Goal: Transaction & Acquisition: Purchase product/service

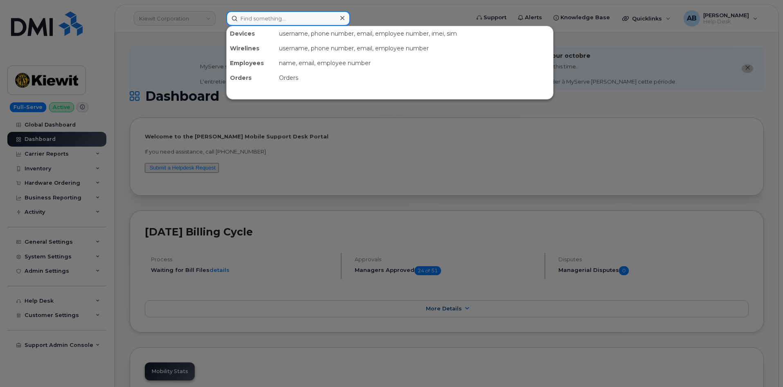
click at [254, 21] on input at bounding box center [288, 18] width 124 height 15
click at [138, 52] on div at bounding box center [391, 193] width 783 height 387
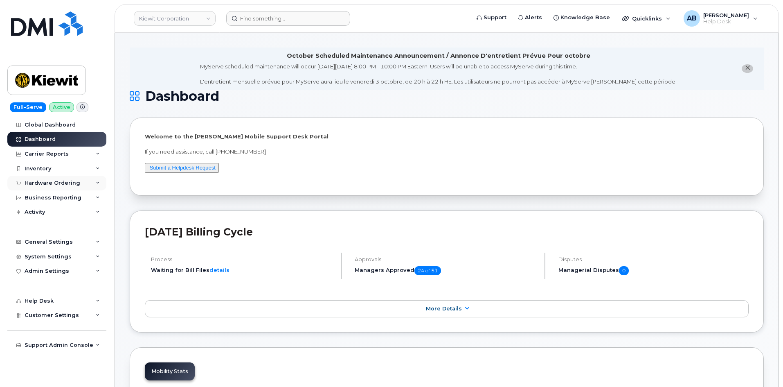
click at [59, 178] on div "Hardware Ordering" at bounding box center [56, 182] width 99 height 15
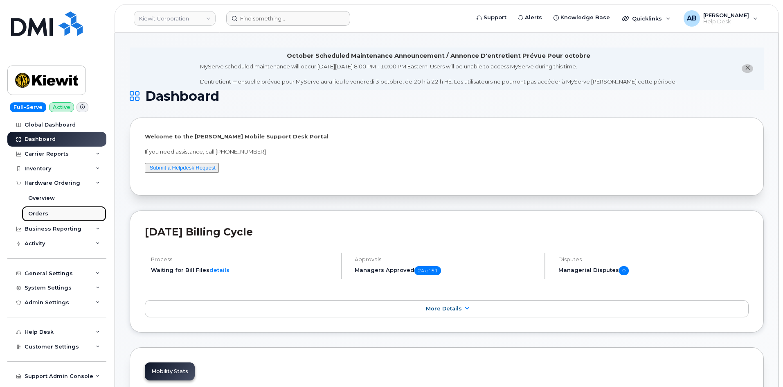
click at [49, 210] on link "Orders" at bounding box center [64, 214] width 85 height 16
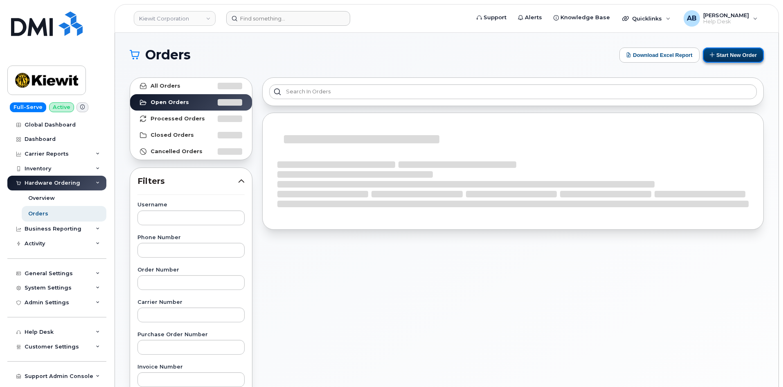
drag, startPoint x: 733, startPoint y: 58, endPoint x: 728, endPoint y: 61, distance: 4.6
click at [731, 59] on button "Start New Order" at bounding box center [733, 54] width 61 height 15
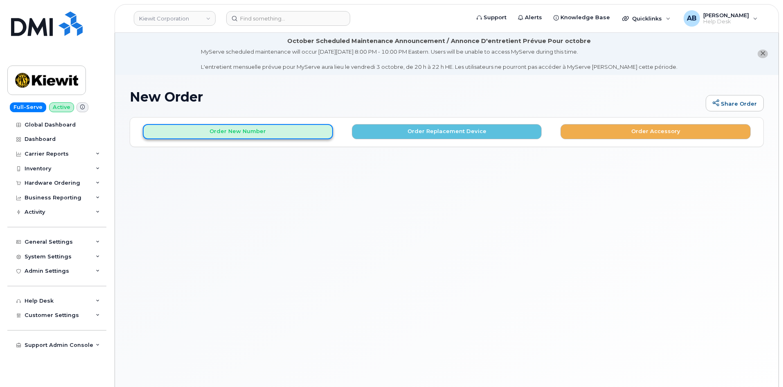
click at [279, 128] on button "Order New Number" at bounding box center [238, 131] width 190 height 15
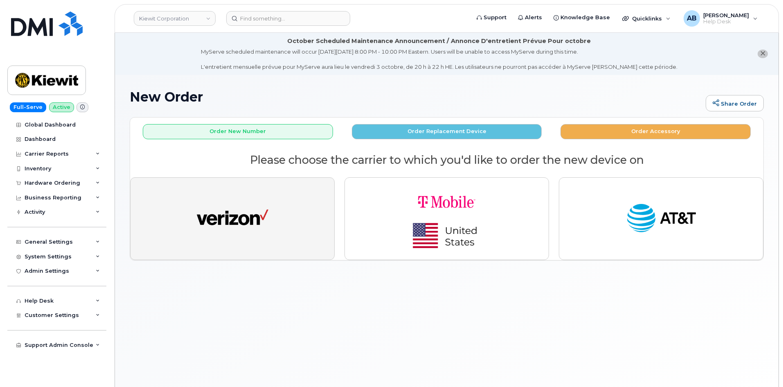
click at [265, 240] on button "button" at bounding box center [232, 218] width 205 height 83
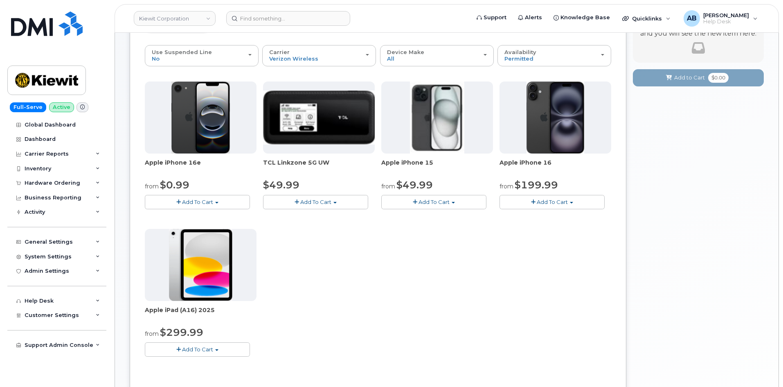
scroll to position [123, 0]
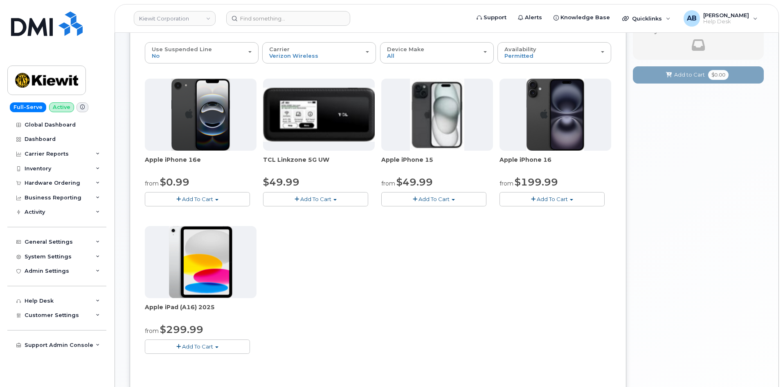
click at [190, 198] on span "Add To Cart" at bounding box center [197, 199] width 31 height 7
click at [214, 213] on link "$0.99 - 2 Year Activation (128GB)" at bounding box center [200, 214] width 106 height 10
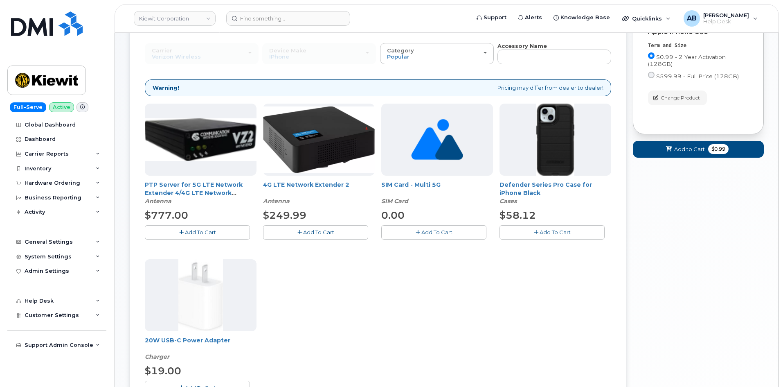
click at [548, 234] on span "Add To Cart" at bounding box center [554, 232] width 31 height 7
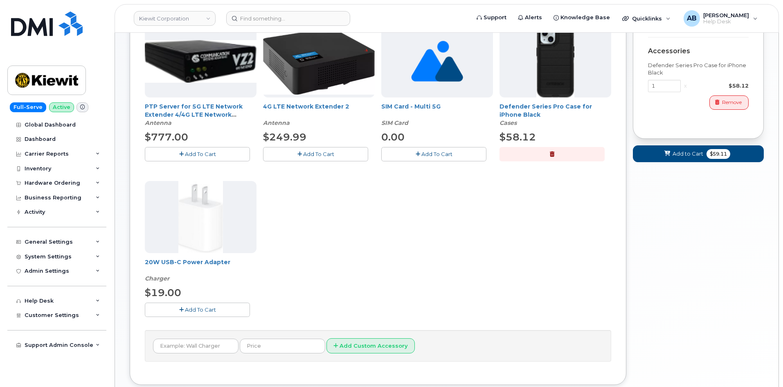
scroll to position [205, 0]
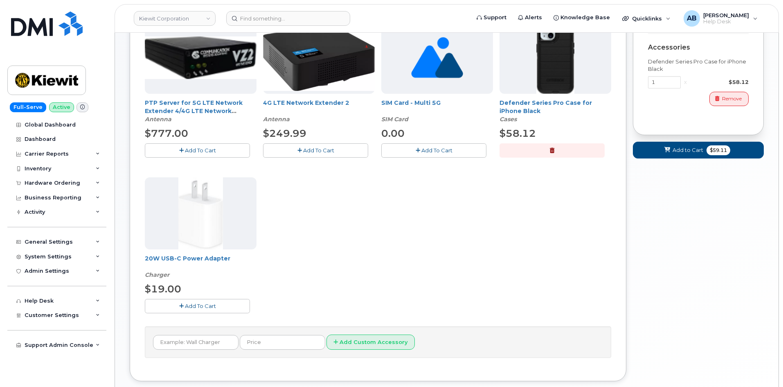
click at [193, 307] on span "Add To Cart" at bounding box center [200, 305] width 31 height 7
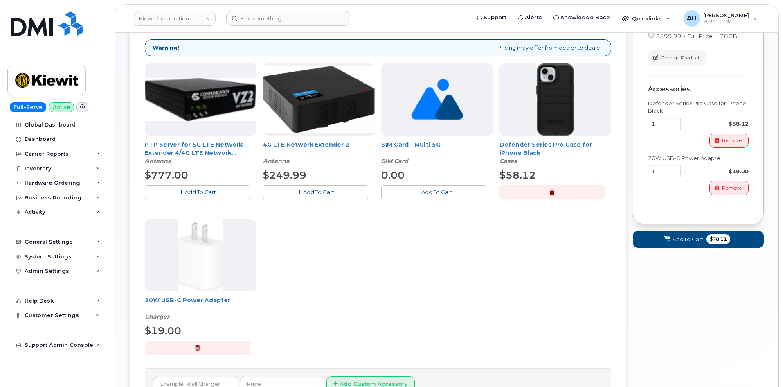
scroll to position [164, 0]
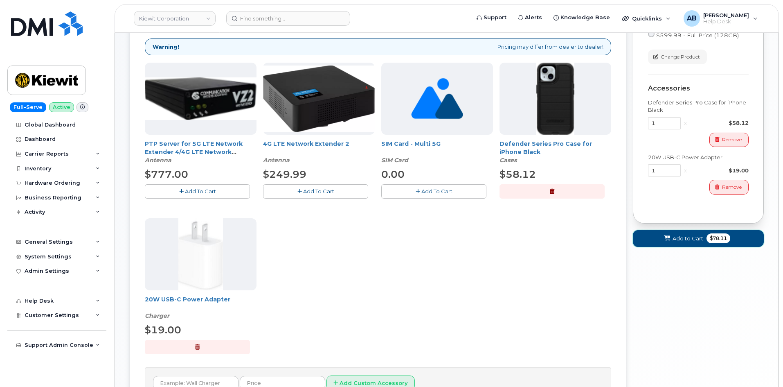
click at [669, 243] on button "Add to Cart $78.11" at bounding box center [698, 238] width 131 height 17
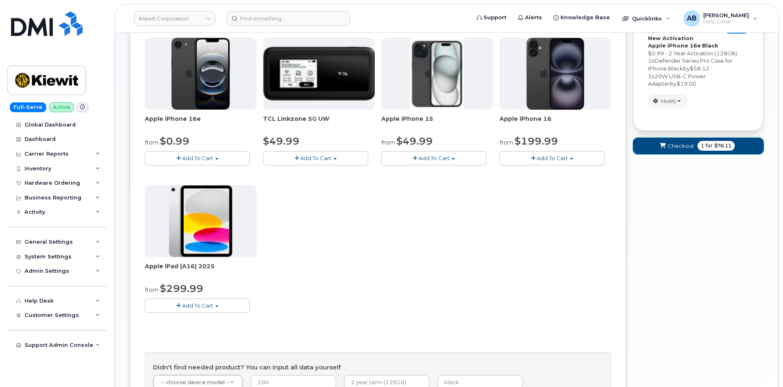
click at [666, 150] on button "Checkout 1 for $78.11" at bounding box center [698, 145] width 131 height 17
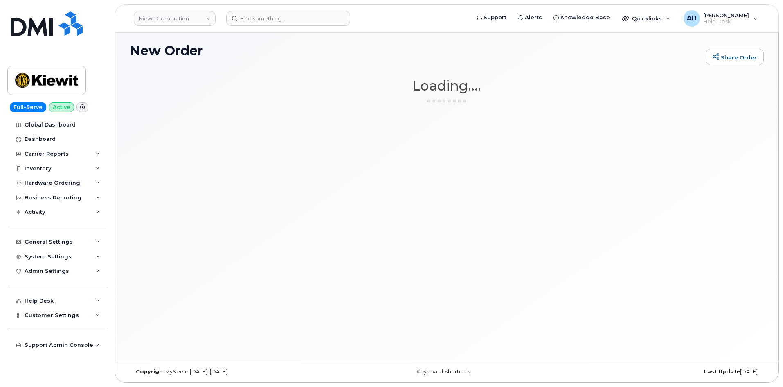
scroll to position [46, 0]
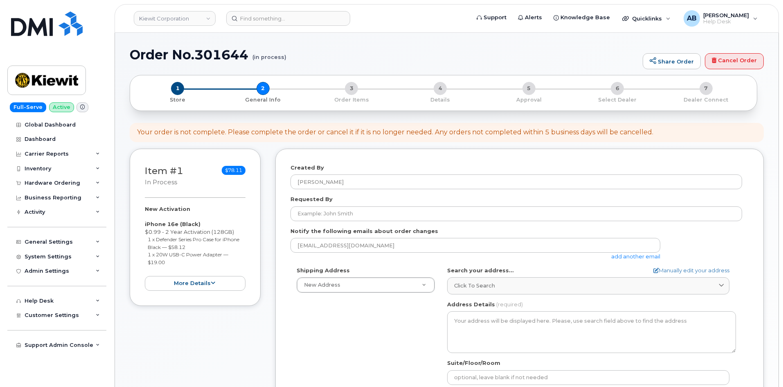
select select
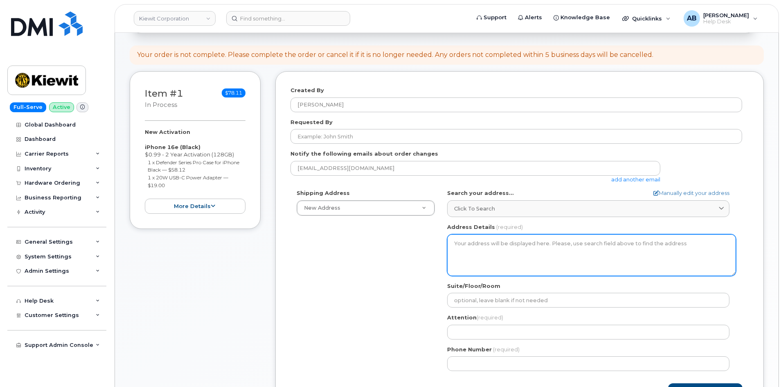
scroll to position [123, 0]
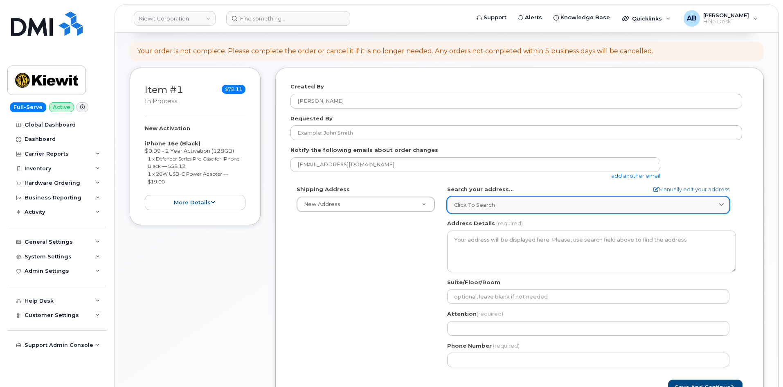
click at [498, 202] on div "Click to search" at bounding box center [588, 205] width 268 height 8
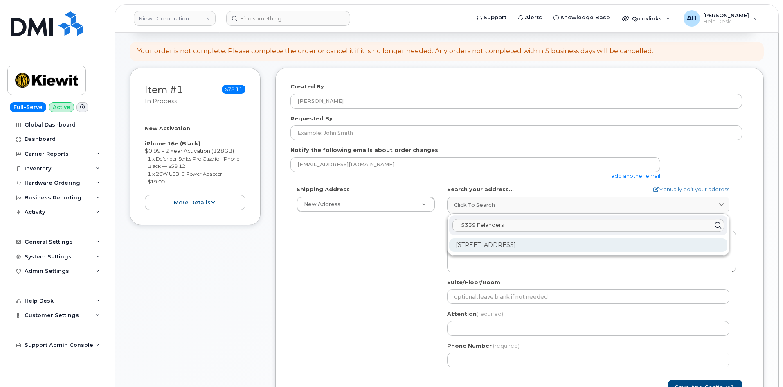
type input "5339 Felanders"
click at [513, 244] on div "5339 S Flanders Way Centennial CO 80015-3747" at bounding box center [588, 244] width 278 height 13
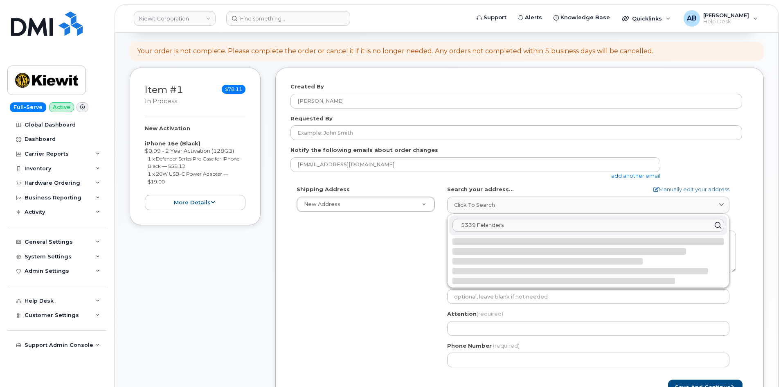
select select
type textarea "5339 S Flanders Way CENTENNIAL CO 80015-3747 UNITED STATES"
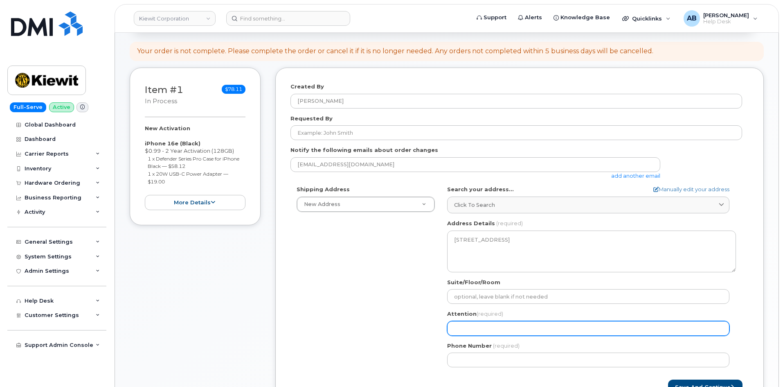
click at [497, 325] on input "Attention (required)" at bounding box center [588, 328] width 282 height 15
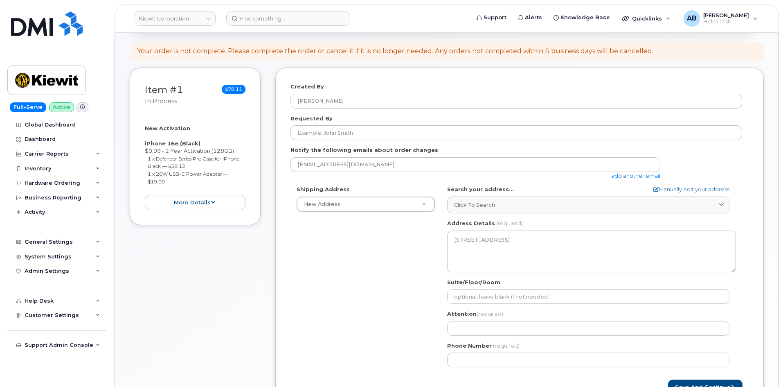
click at [420, 297] on div "Shipping Address New Address New Address 4518 S 133rd St 3838 W Marginal Way SW…" at bounding box center [516, 279] width 452 height 188
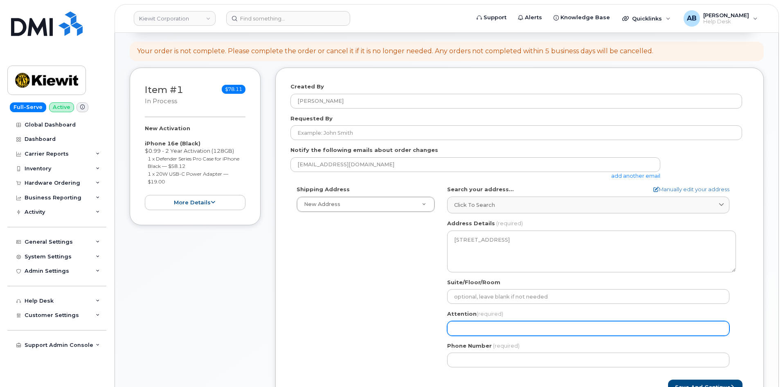
click at [480, 332] on input "Attention (required)" at bounding box center [588, 328] width 282 height 15
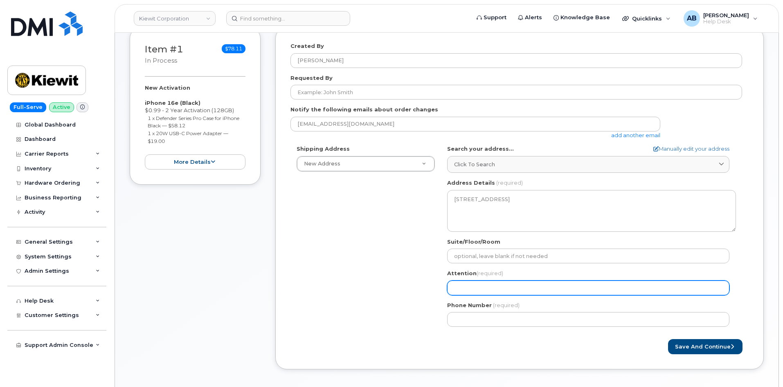
scroll to position [164, 0]
paste input "Lorelei Adams"
select select
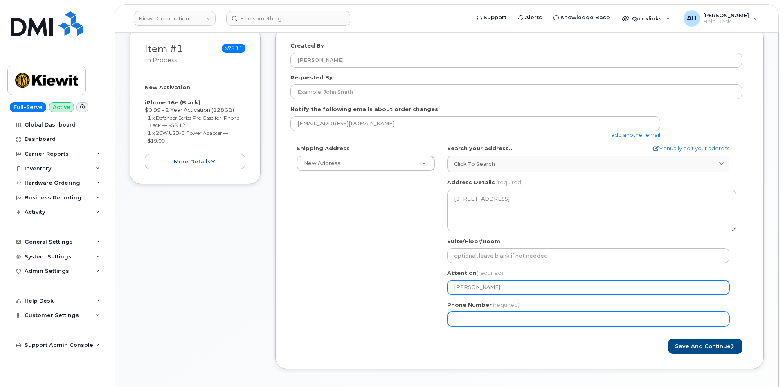
type input "Lorelei Adams"
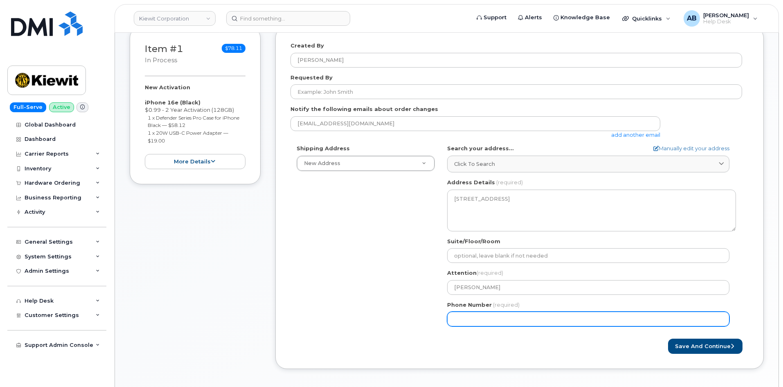
click at [488, 317] on input "Phone Number" at bounding box center [588, 318] width 282 height 15
paste input "9496805160"
select select
type input "9496805160"
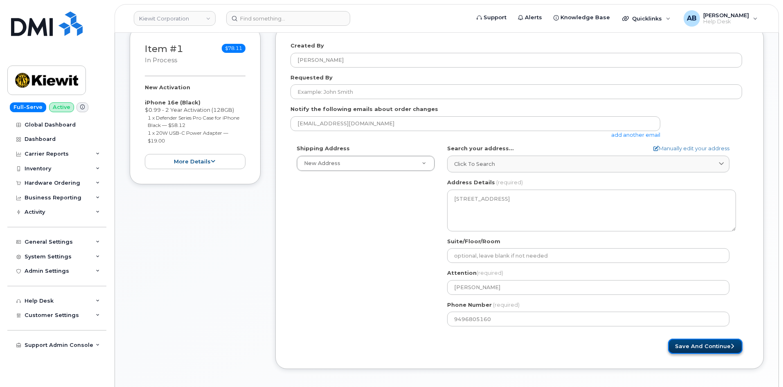
click at [712, 345] on button "Save and Continue" at bounding box center [705, 345] width 74 height 15
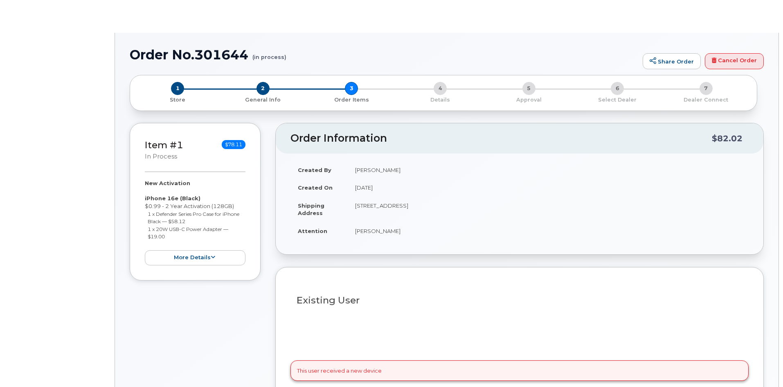
select select
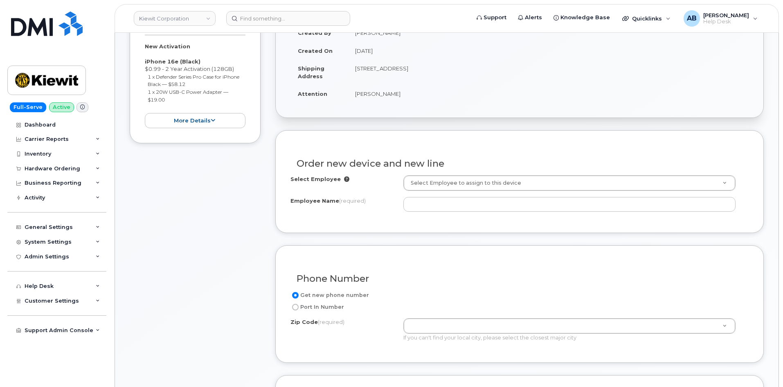
scroll to position [247, 0]
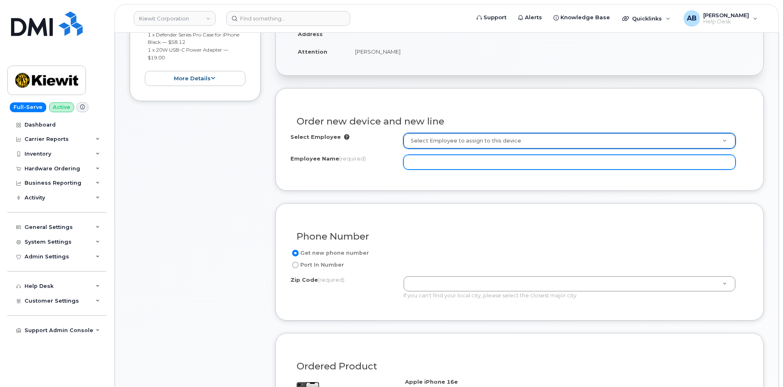
click at [429, 164] on input "Employee Name (required)" at bounding box center [569, 162] width 332 height 15
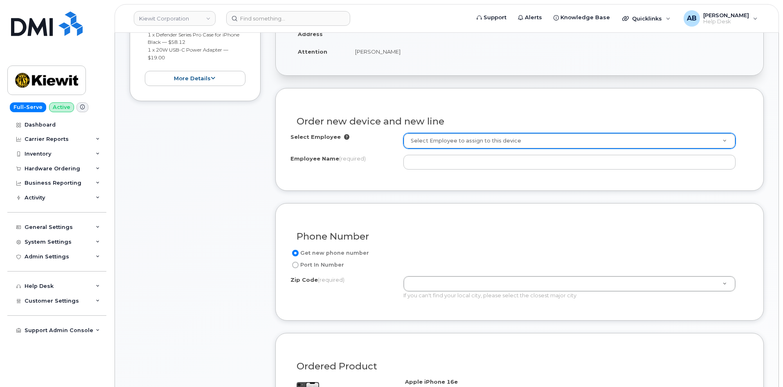
click at [375, 156] on div "Employee Name (required)" at bounding box center [346, 160] width 113 height 11
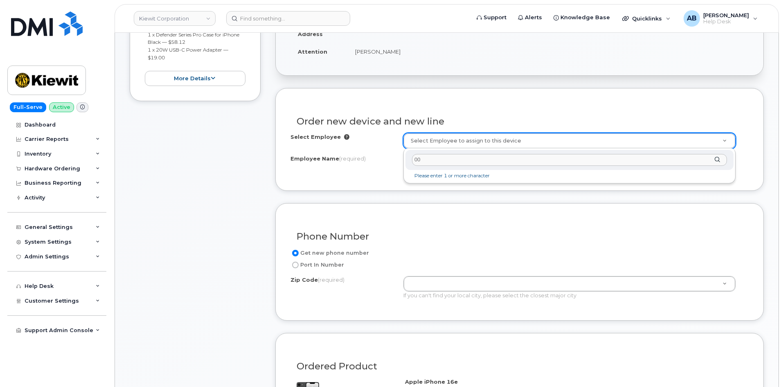
type input "0"
paste input "Lorelei Adams"
type input "Lorelei Adams"
type input "2148158"
type input "Lorelei Adams"
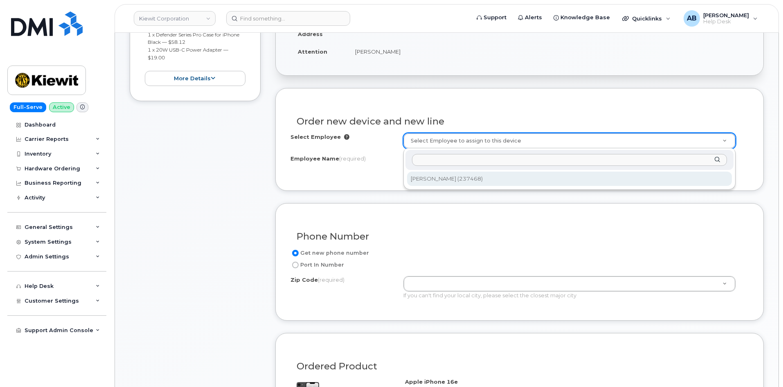
type input "9701 Renner Blvd"
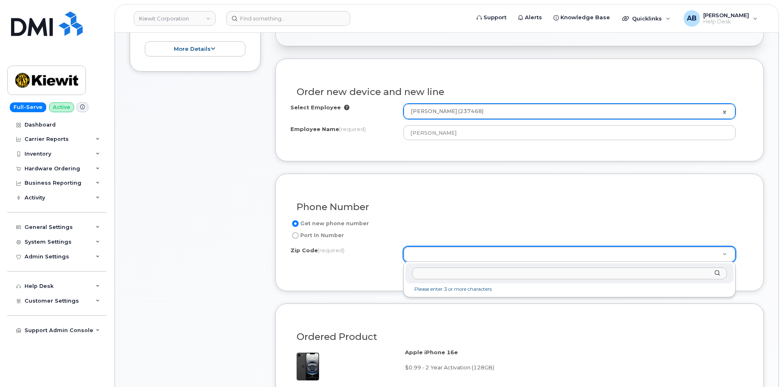
scroll to position [206, 0]
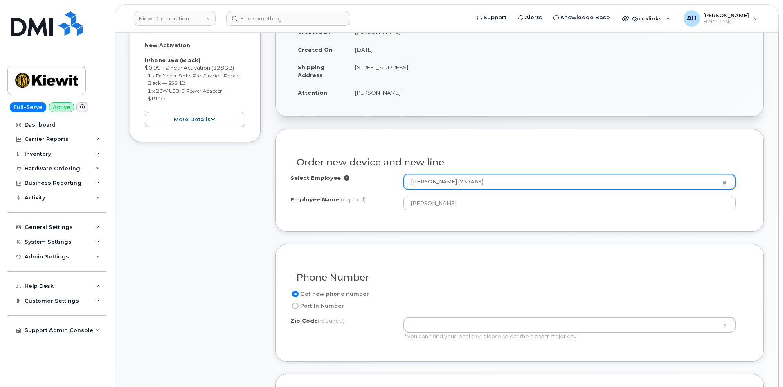
click at [467, 67] on td "5339 S Flanders Way CENTENNIAL CO 80015-3747 UNITED STATES" at bounding box center [548, 70] width 401 height 25
copy td "80015"
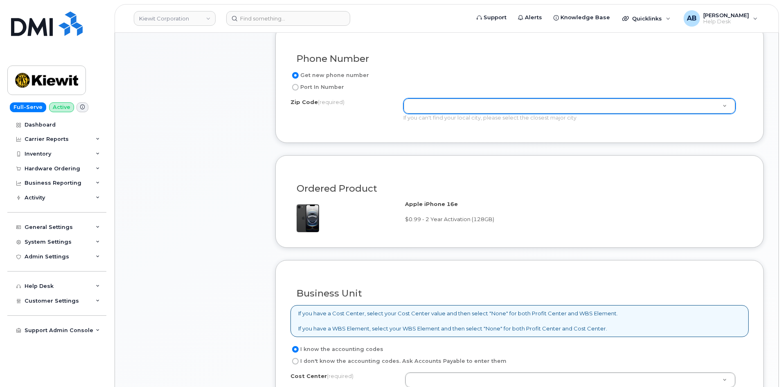
scroll to position [369, 0]
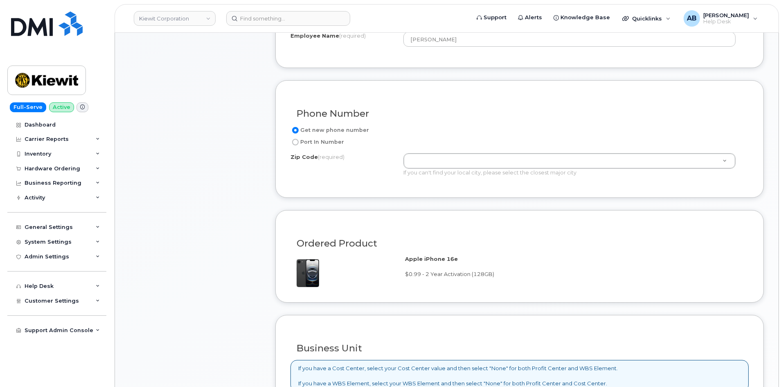
click at [463, 152] on div "Get new phone number Port In Number Zip Code (required) Zip Code (required) 970…" at bounding box center [519, 153] width 458 height 57
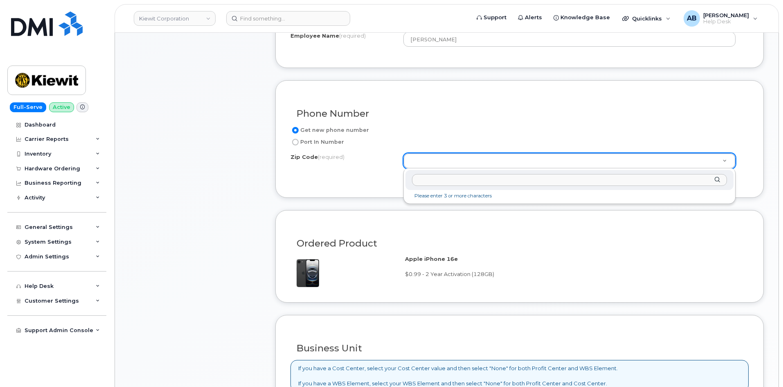
paste input "80015"
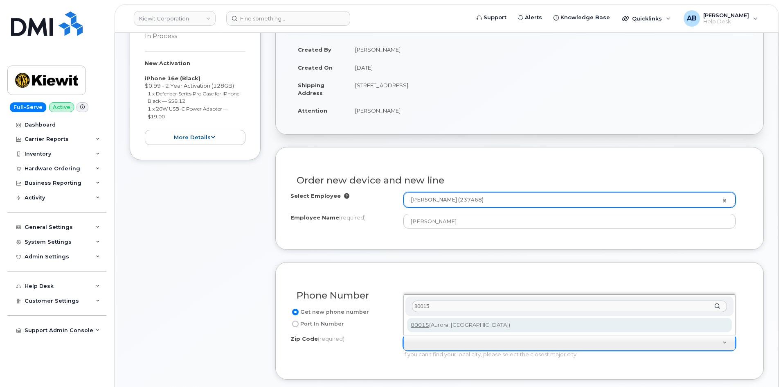
scroll to position [230, 0]
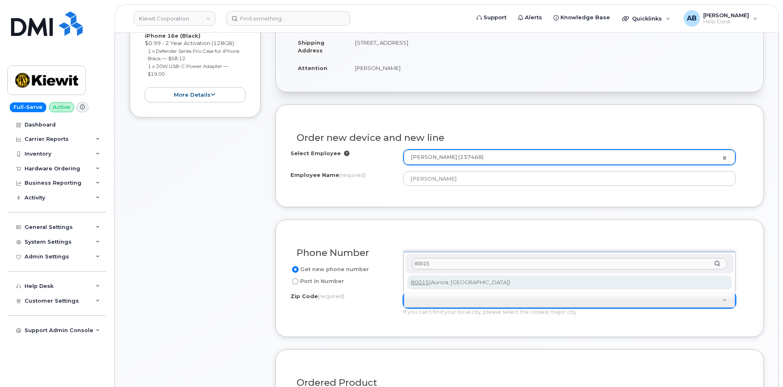
type input "80015"
type input "80015 (Aurora, CO)"
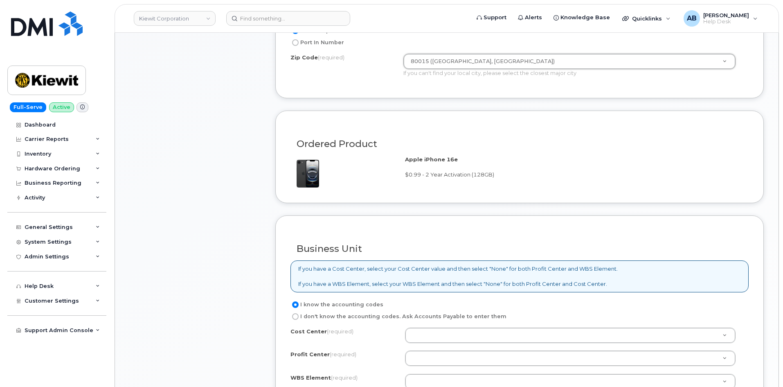
scroll to position [598, 0]
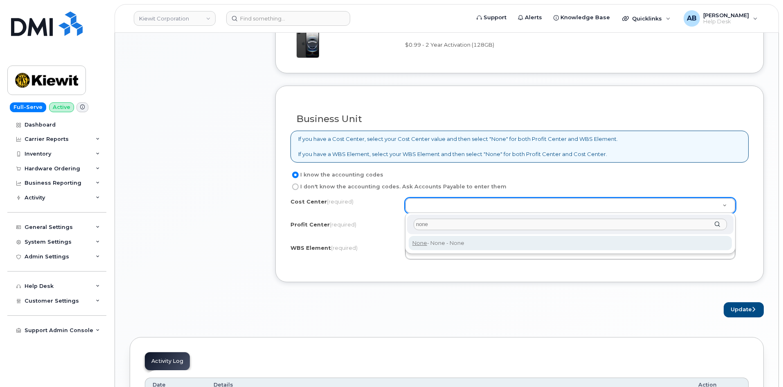
type input "none"
type input "None"
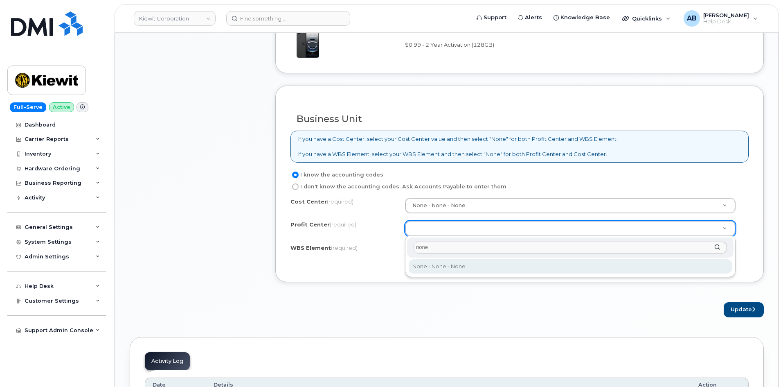
type input "none"
select select "None"
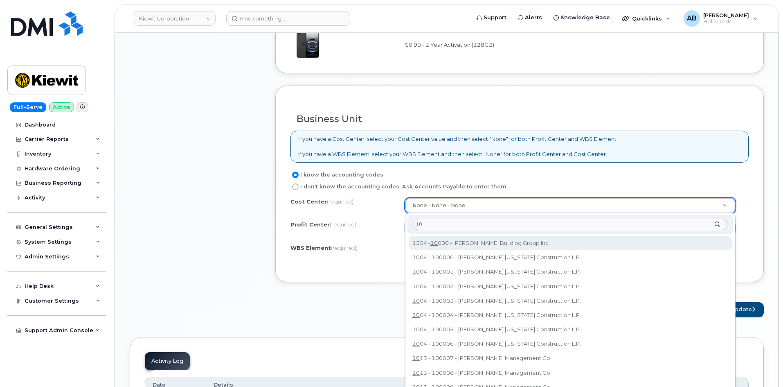
type input "1"
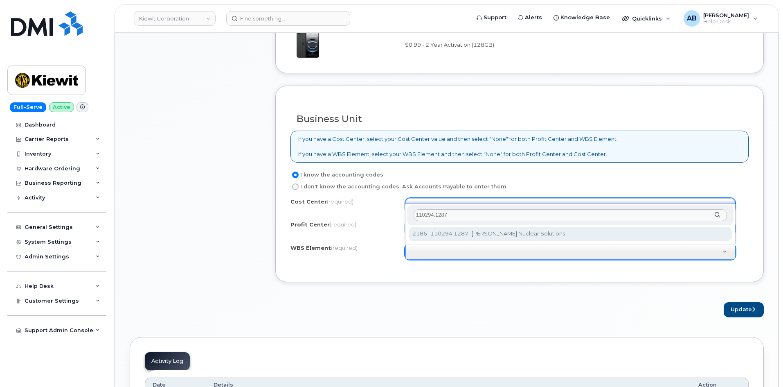
type input "110294.1287"
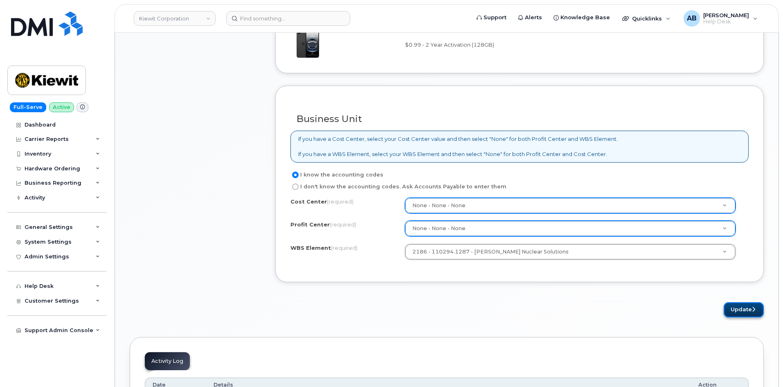
click at [747, 308] on button "Update" at bounding box center [744, 309] width 40 height 15
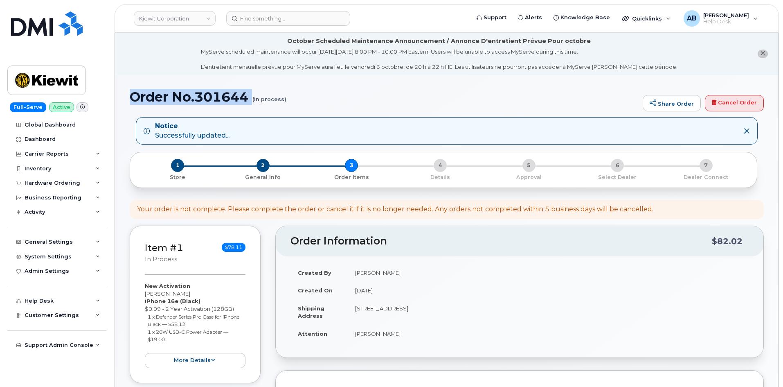
drag, startPoint x: 126, startPoint y: 92, endPoint x: 249, endPoint y: 104, distance: 123.3
copy h1 "Order No.301644"
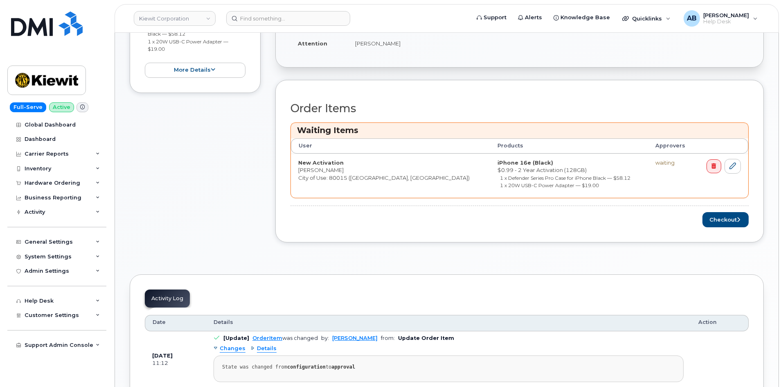
scroll to position [245, 0]
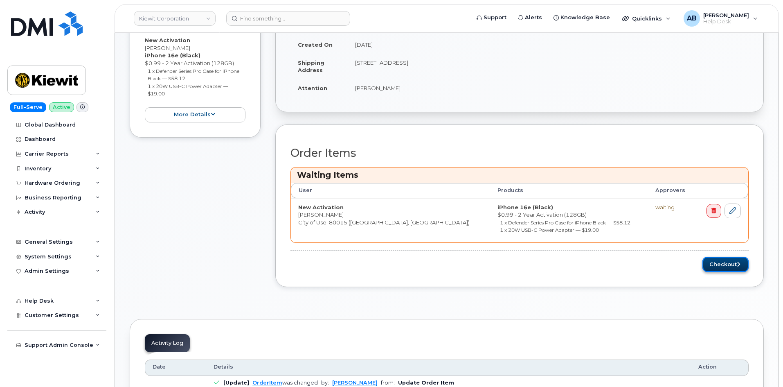
click at [728, 263] on button "Checkout" at bounding box center [725, 263] width 46 height 15
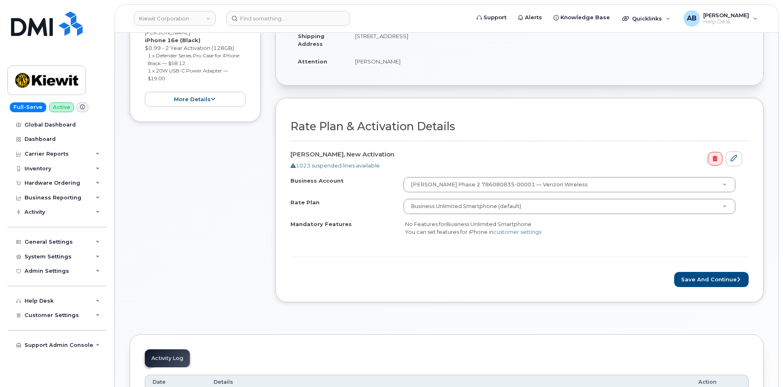
scroll to position [286, 0]
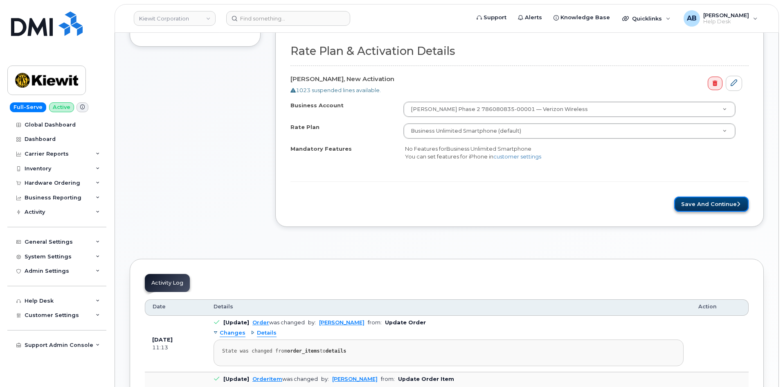
click at [725, 203] on button "Save and Continue" at bounding box center [711, 203] width 74 height 15
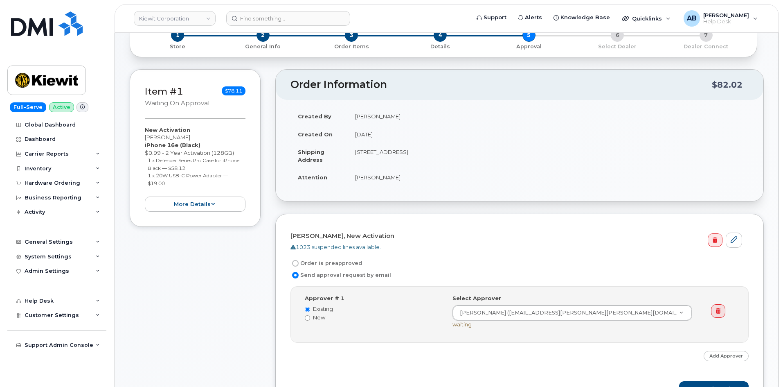
scroll to position [82, 0]
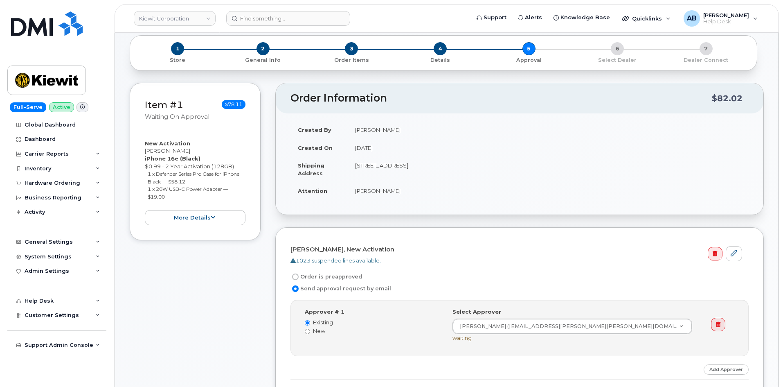
click at [335, 273] on label "Order is preapproved" at bounding box center [326, 277] width 72 height 10
click at [299, 273] on input "Order is preapproved" at bounding box center [295, 276] width 7 height 7
radio input "true"
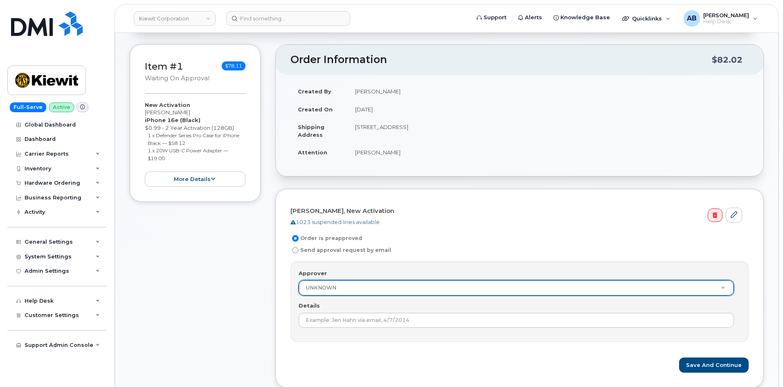
scroll to position [123, 0]
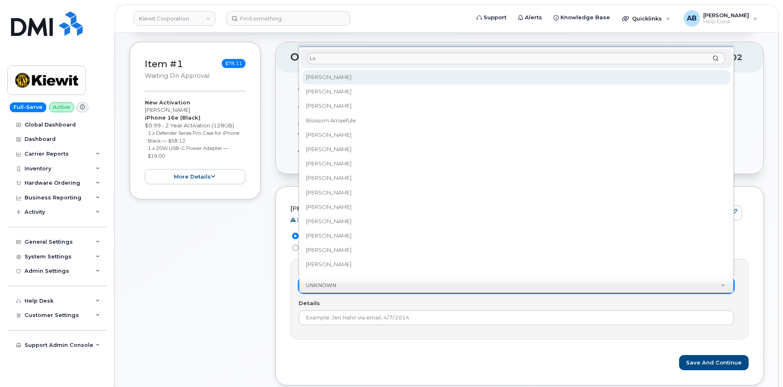
type input "L"
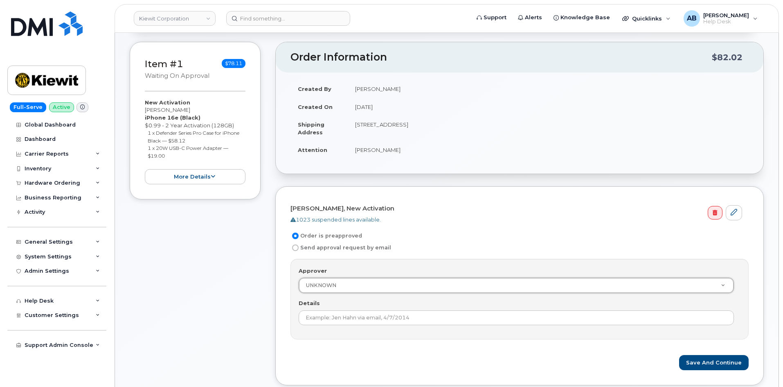
click at [331, 252] on form "Lorelei Adams, New Activation 1023 suspended lines available. Order is preappro…" at bounding box center [519, 285] width 458 height 169
click at [333, 248] on label "Send approval request by email" at bounding box center [340, 248] width 101 height 10
click at [299, 248] on input "Send approval request by email" at bounding box center [295, 247] width 7 height 7
radio input "true"
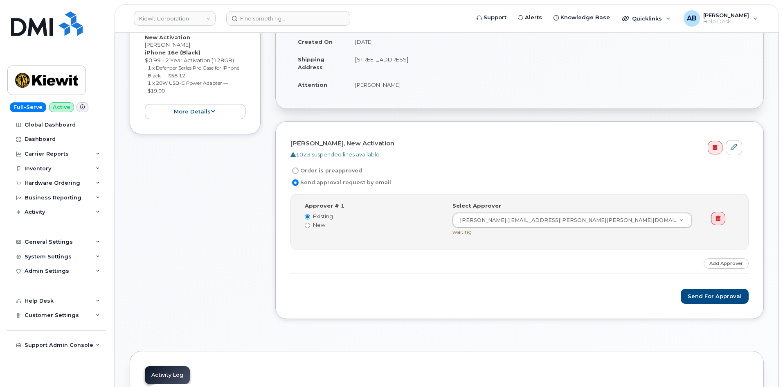
scroll to position [205, 0]
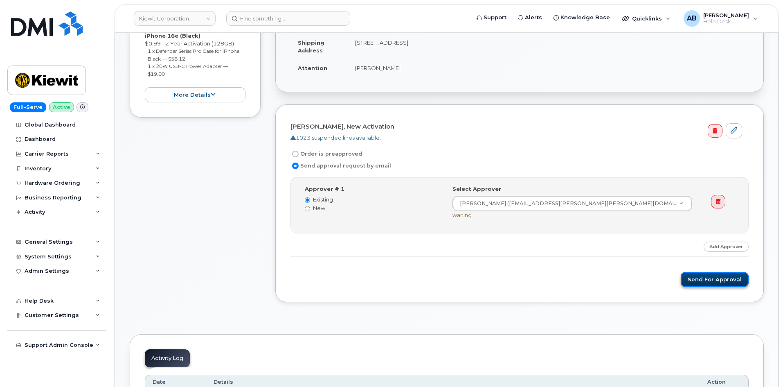
click at [708, 280] on button "Send for Approval" at bounding box center [715, 279] width 68 height 15
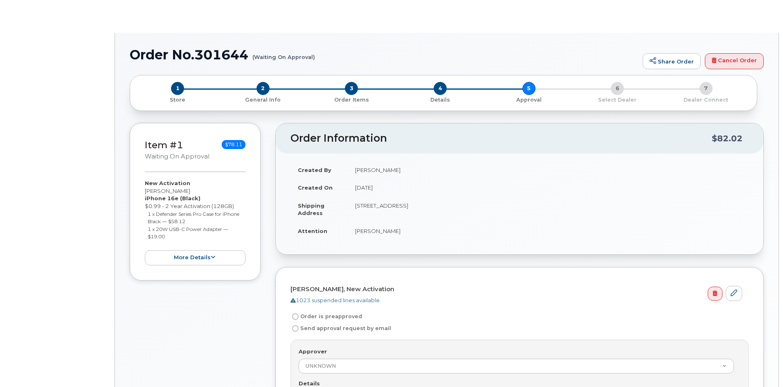
radio input "true"
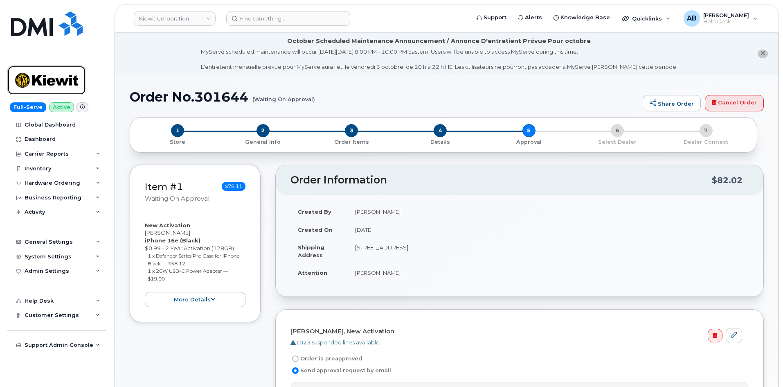
drag, startPoint x: 65, startPoint y: 81, endPoint x: 205, endPoint y: 2, distance: 161.0
click at [65, 81] on img at bounding box center [46, 80] width 63 height 24
